Goal: Transaction & Acquisition: Purchase product/service

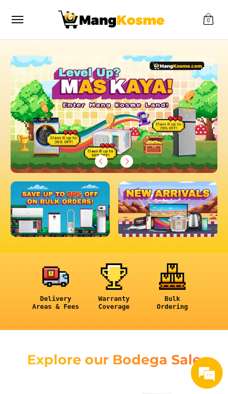
click at [84, 223] on link at bounding box center [60, 210] width 99 height 56
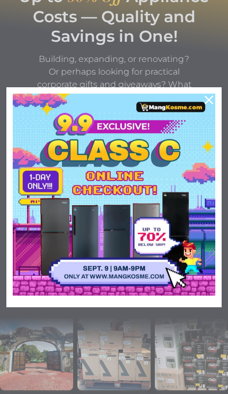
scroll to position [127, 0]
click at [220, 113] on button "Close" at bounding box center [208, 99] width 25 height 25
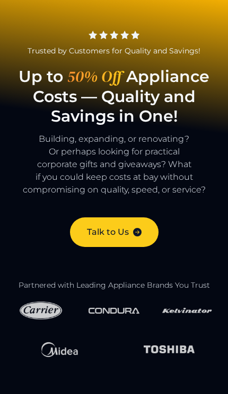
scroll to position [0, 0]
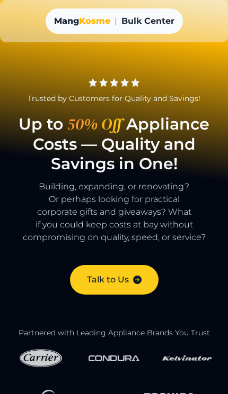
click at [70, 15] on div "Mang Kosme" at bounding box center [82, 21] width 56 height 13
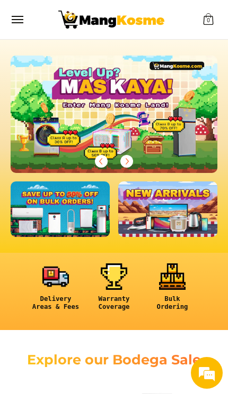
scroll to position [0, 206]
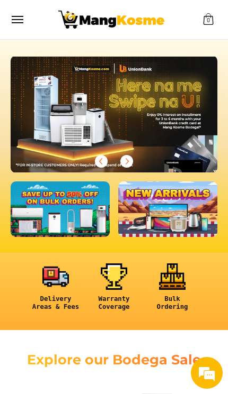
click at [127, 161] on icon "Next" at bounding box center [126, 161] width 8 height 8
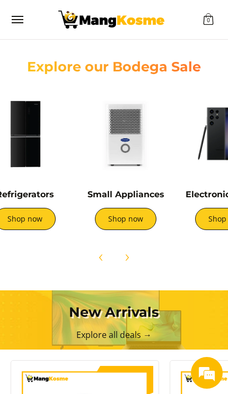
scroll to position [0, 117]
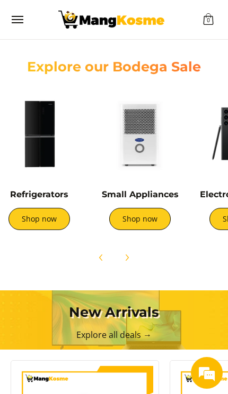
click at [148, 223] on link "Shop now" at bounding box center [139, 219] width 61 height 22
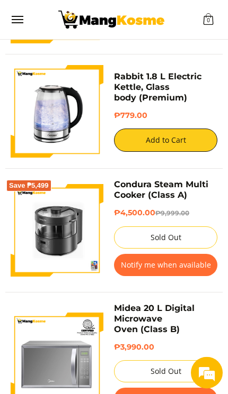
scroll to position [2554, 0]
